Goal: Ask a question: Seek information or help from site administrators or community

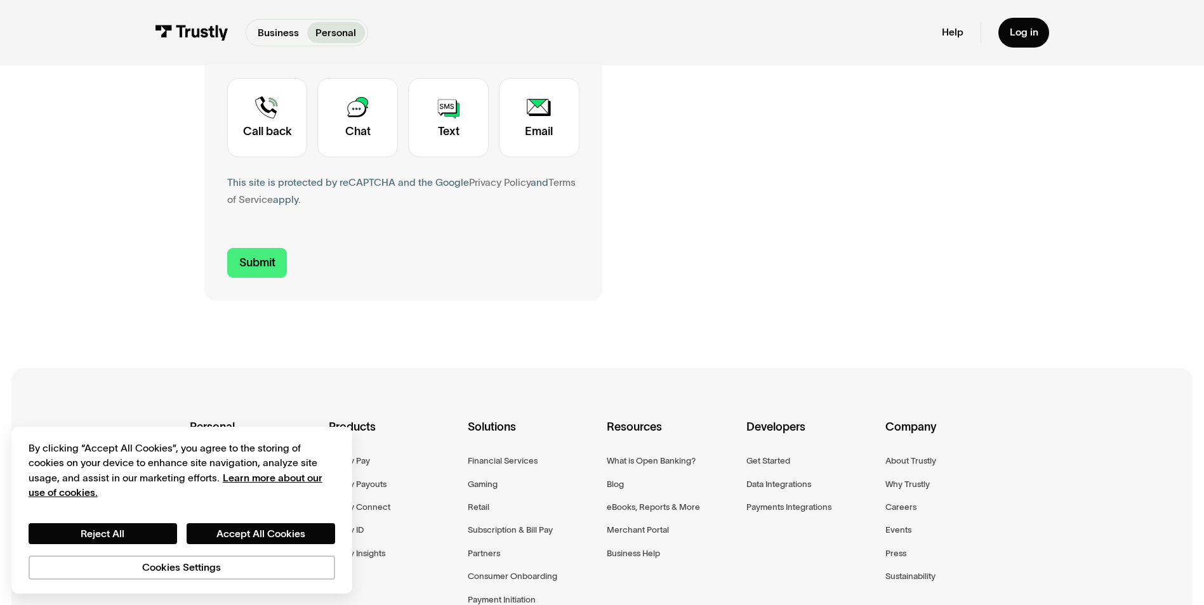
scroll to position [508, 0]
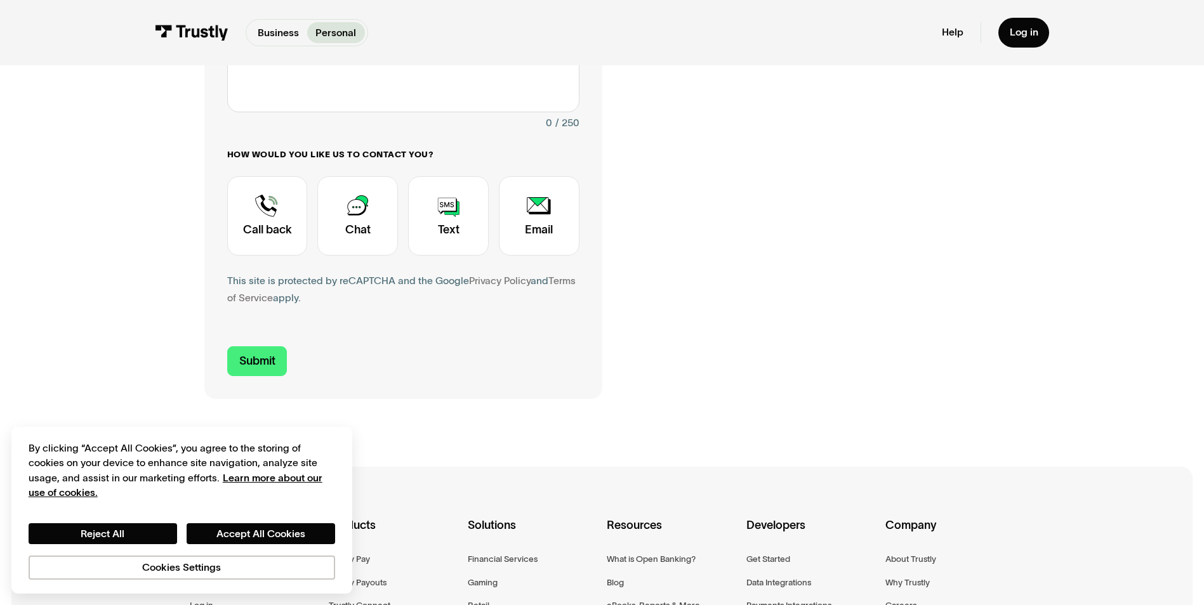
scroll to position [381, 0]
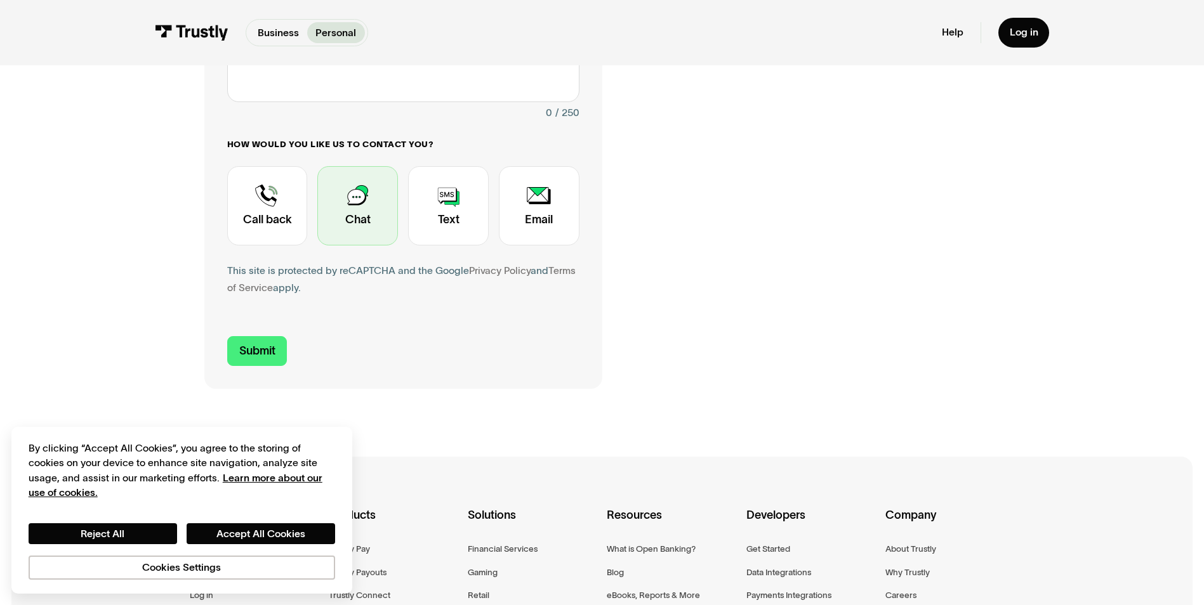
click at [375, 221] on div "Contact Trustly Support" at bounding box center [357, 205] width 81 height 79
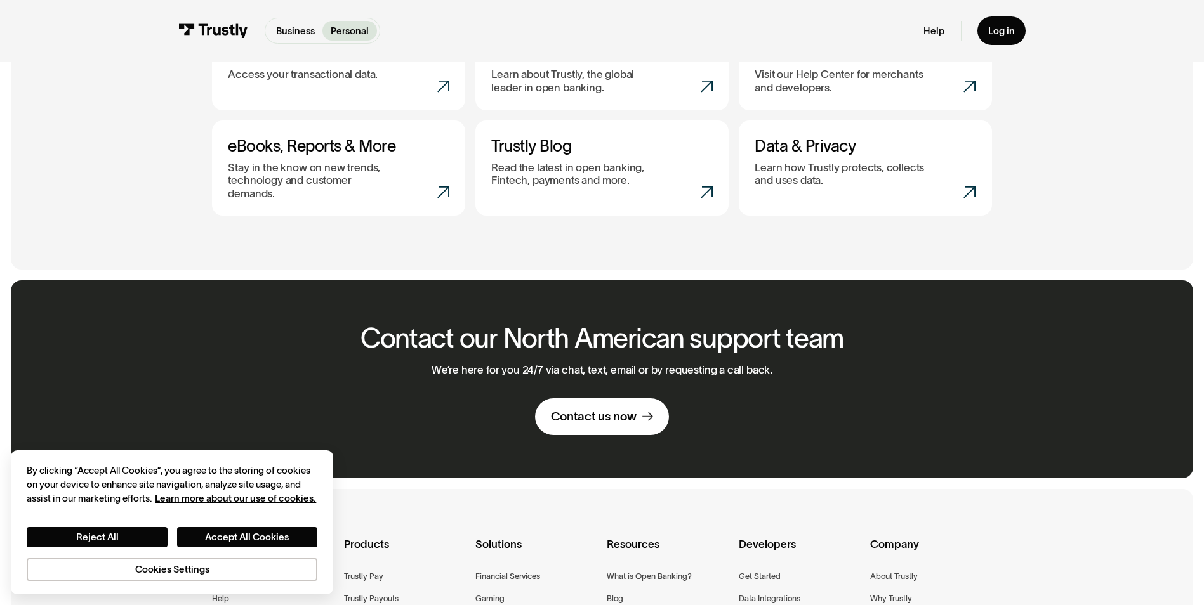
scroll to position [825, 0]
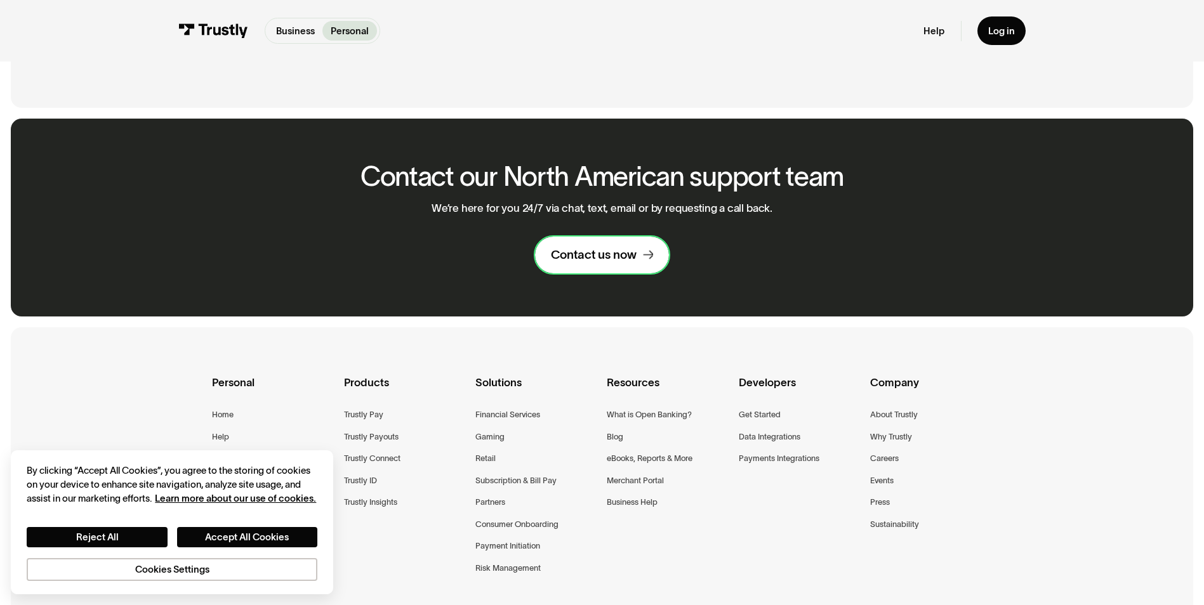
click at [634, 253] on link "Contact us now" at bounding box center [602, 255] width 134 height 37
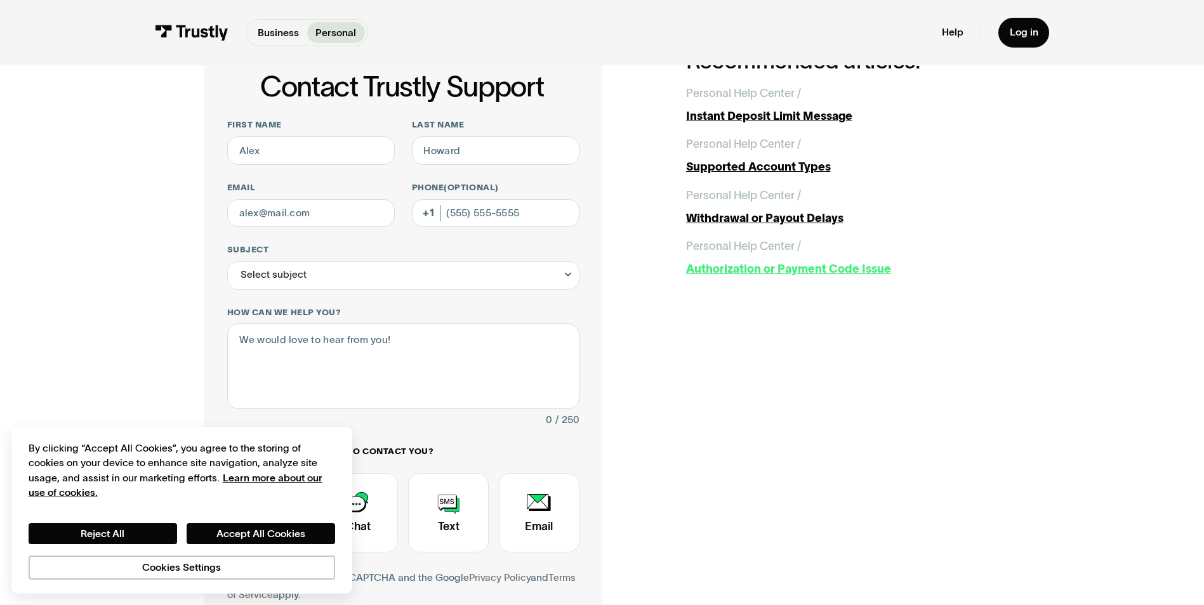
scroll to position [190, 0]
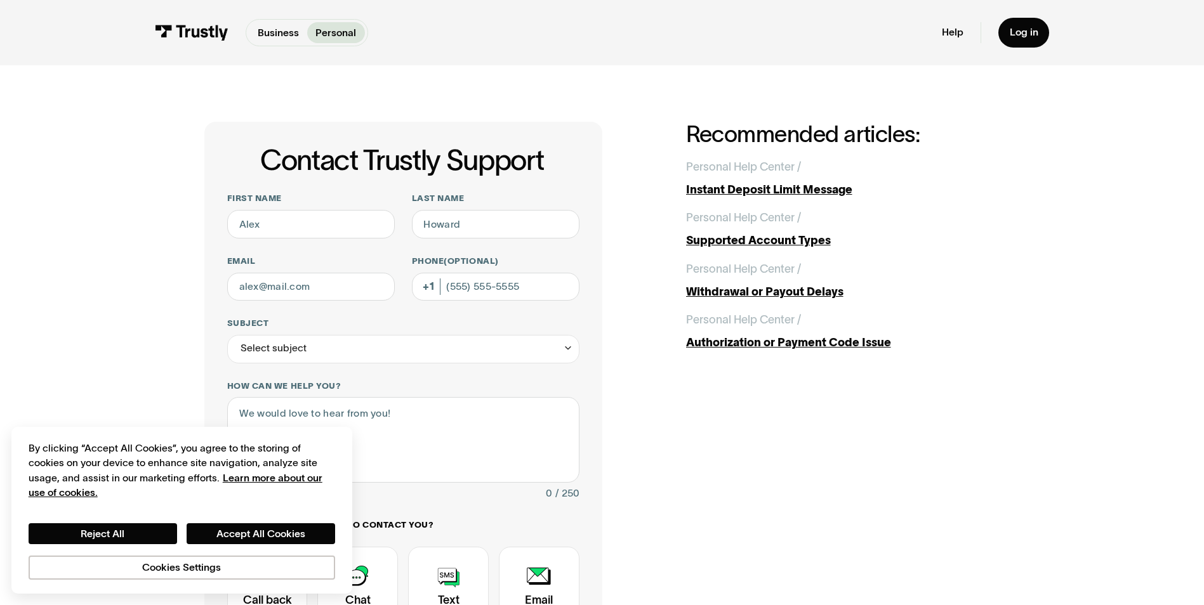
drag, startPoint x: 194, startPoint y: 0, endPoint x: 808, endPoint y: 426, distance: 747.2
click at [823, 431] on div "Contact Trustly Support First name Last name Email Phone (Optional) Subject Sel…" at bounding box center [601, 445] width 795 height 647
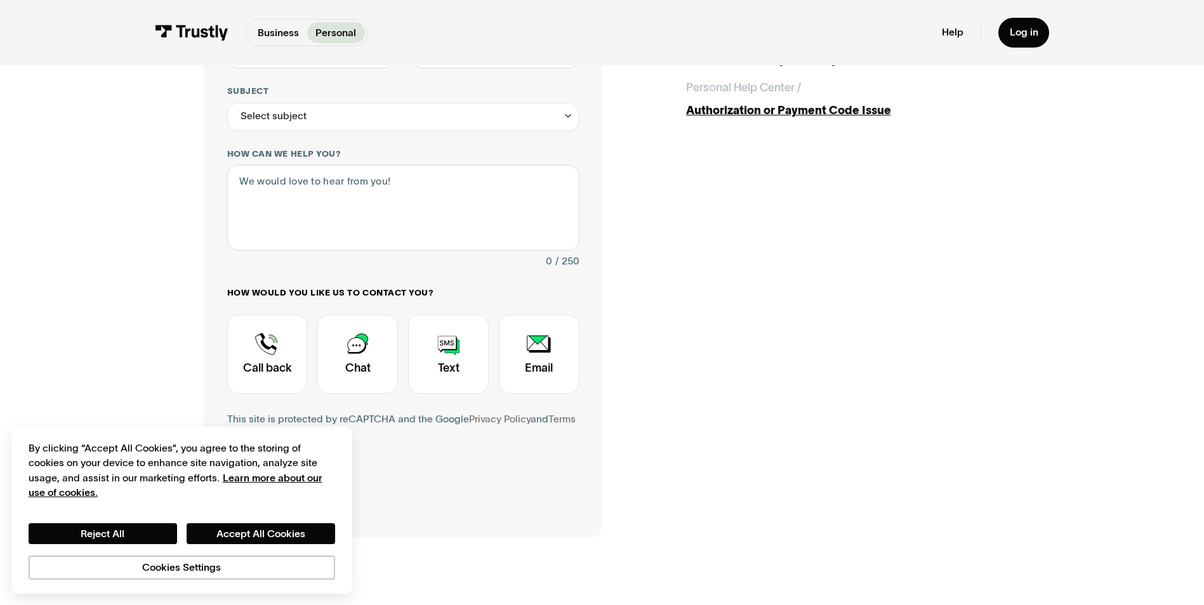
scroll to position [317, 0]
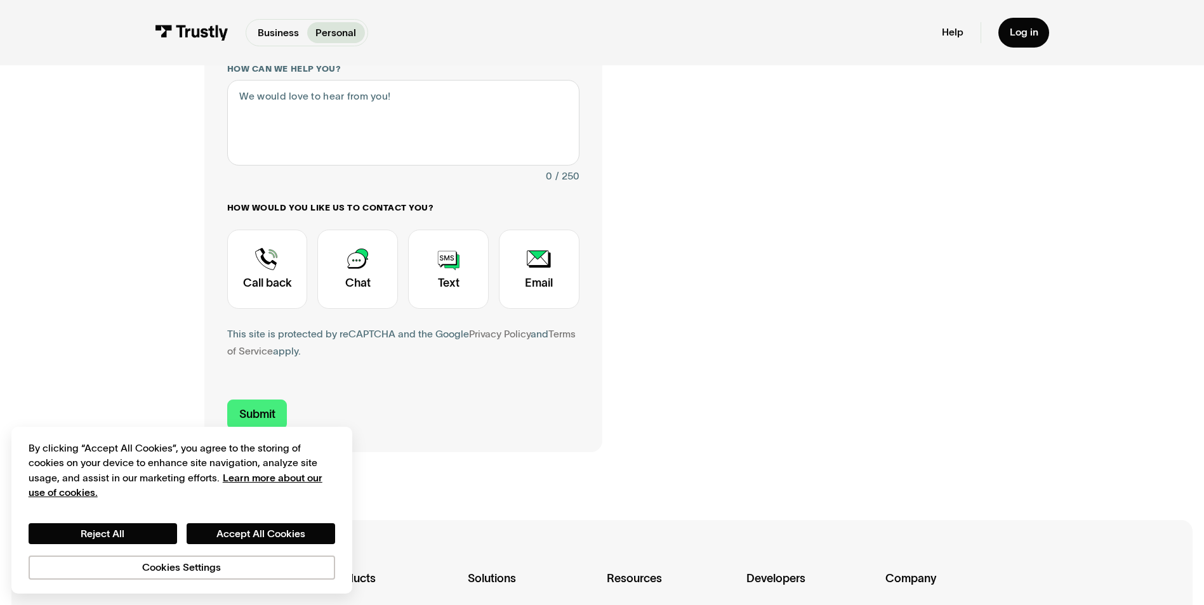
click at [8, 105] on div "Contact Trustly Support First name Last name Email Phone (Optional) Subject Sel…" at bounding box center [602, 128] width 1204 height 761
